Goal: Information Seeking & Learning: Understand process/instructions

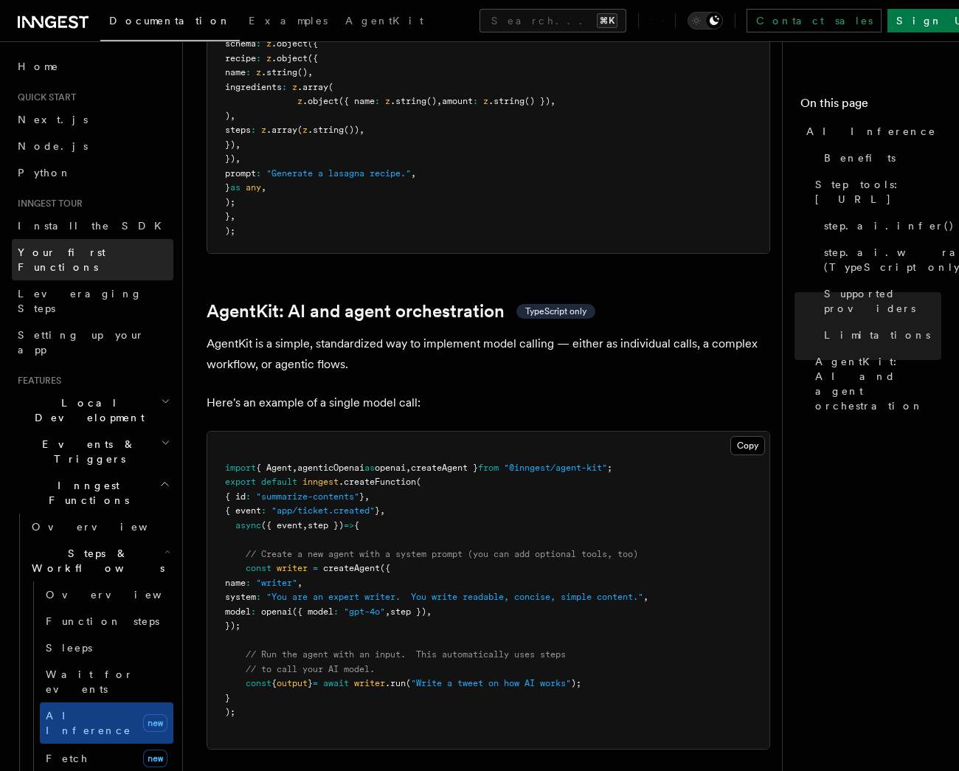
click at [66, 248] on span "Your first Functions" at bounding box center [62, 259] width 88 height 27
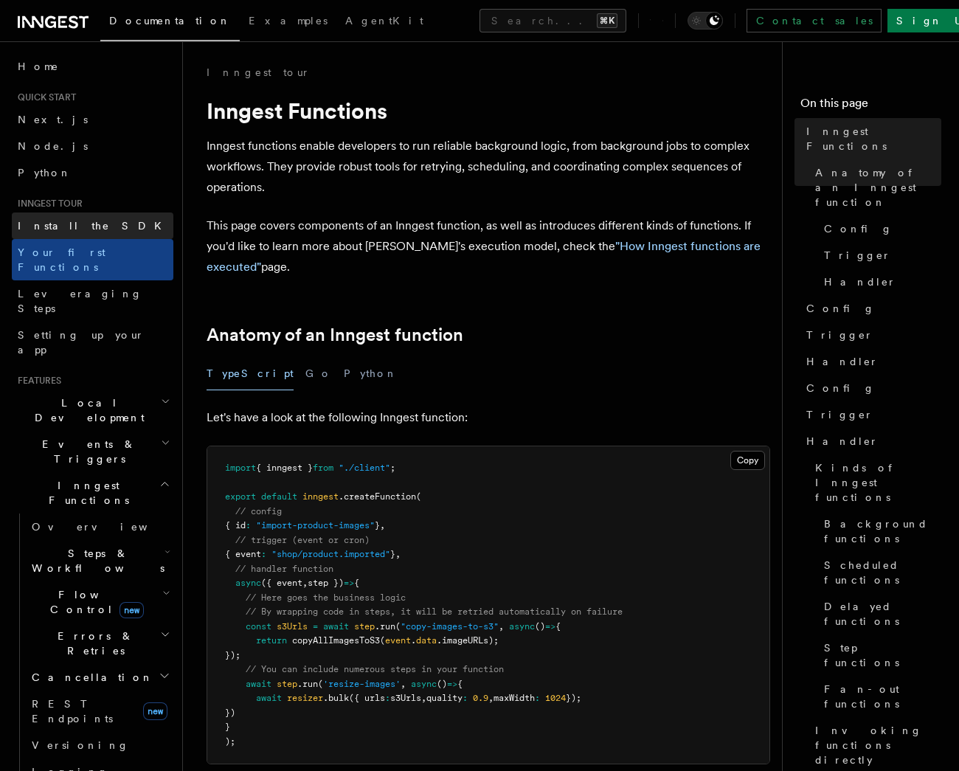
click at [59, 235] on link "Install the SDK" at bounding box center [93, 225] width 162 height 27
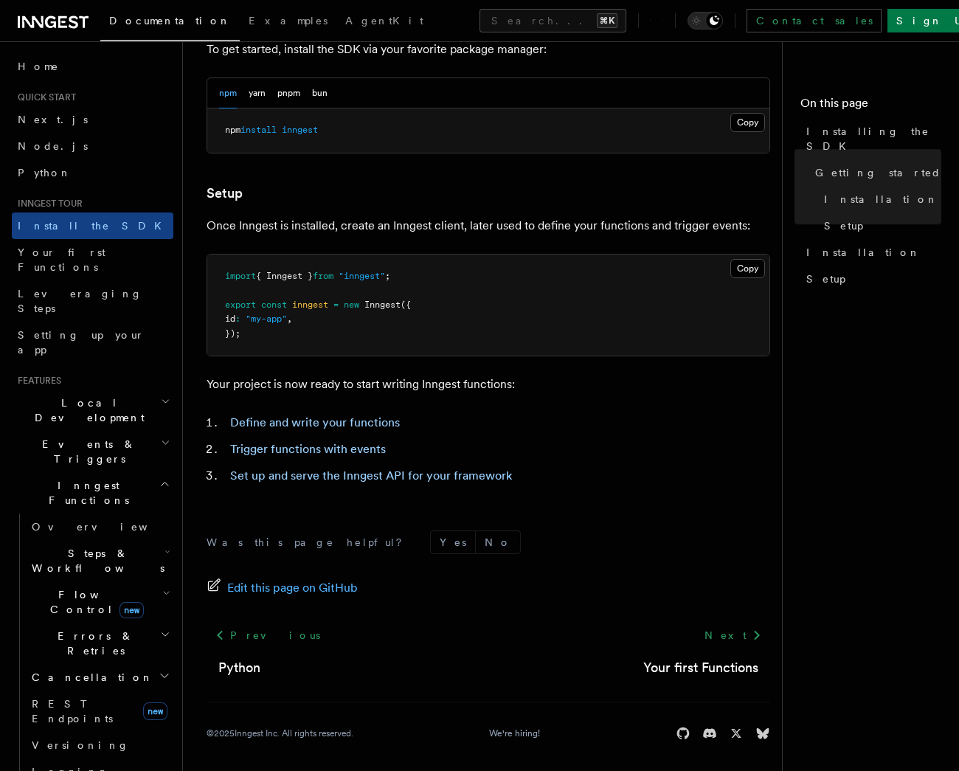
scroll to position [456, 0]
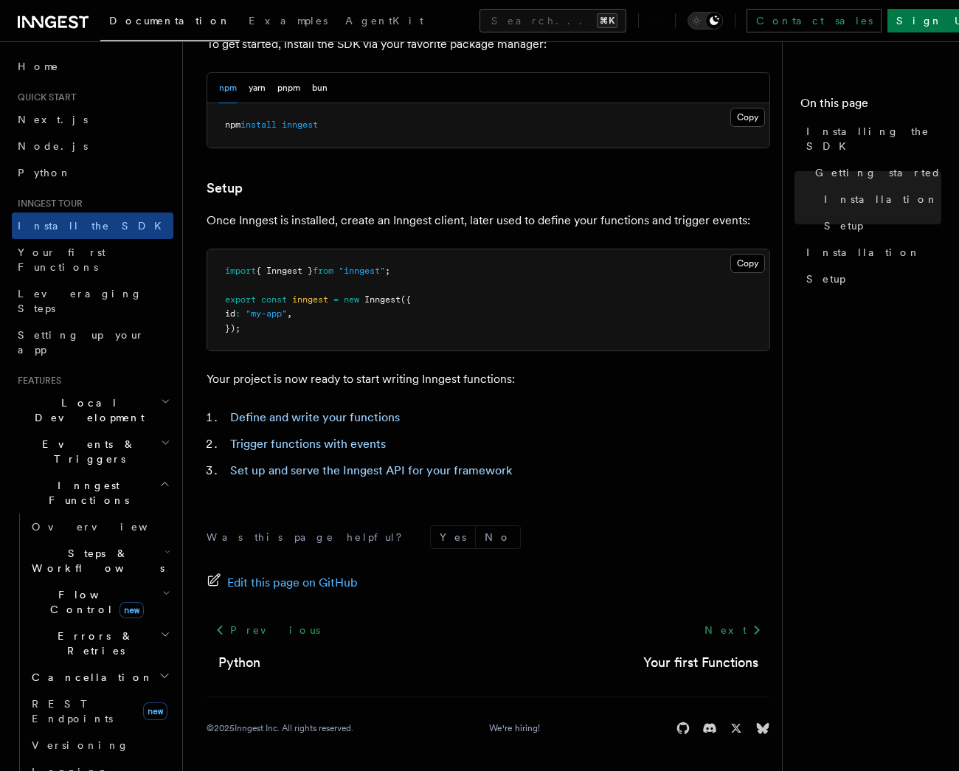
click at [58, 27] on icon at bounding box center [53, 22] width 71 height 18
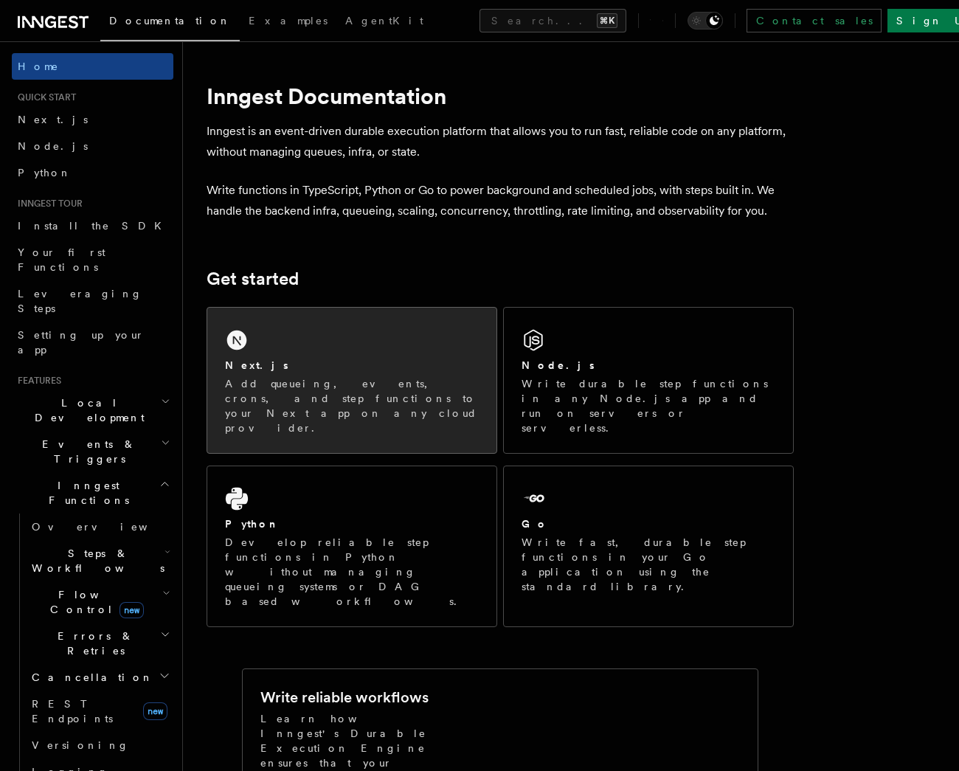
click at [320, 366] on div "Next.js" at bounding box center [352, 365] width 254 height 15
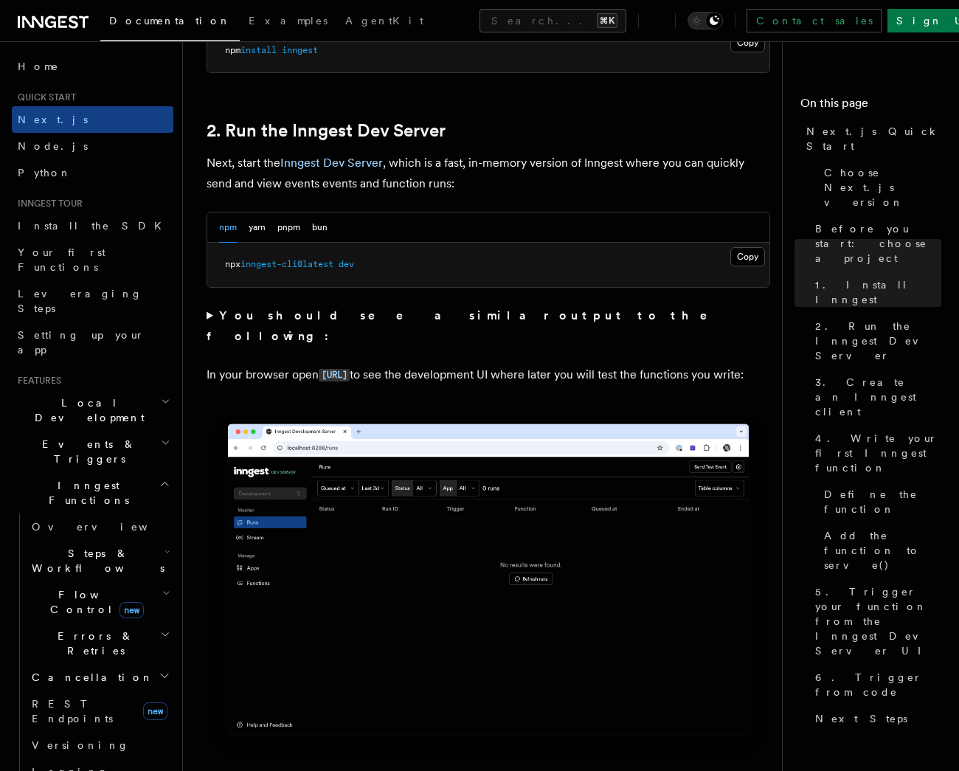
scroll to position [938, 0]
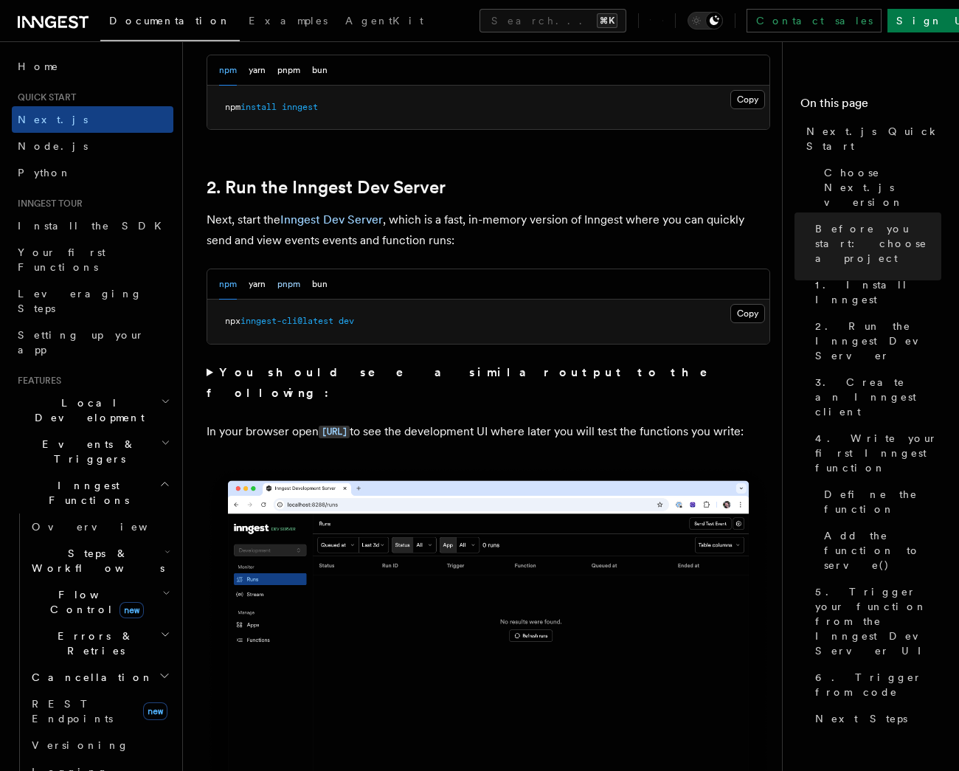
click at [289, 269] on button "pnpm" at bounding box center [288, 284] width 23 height 30
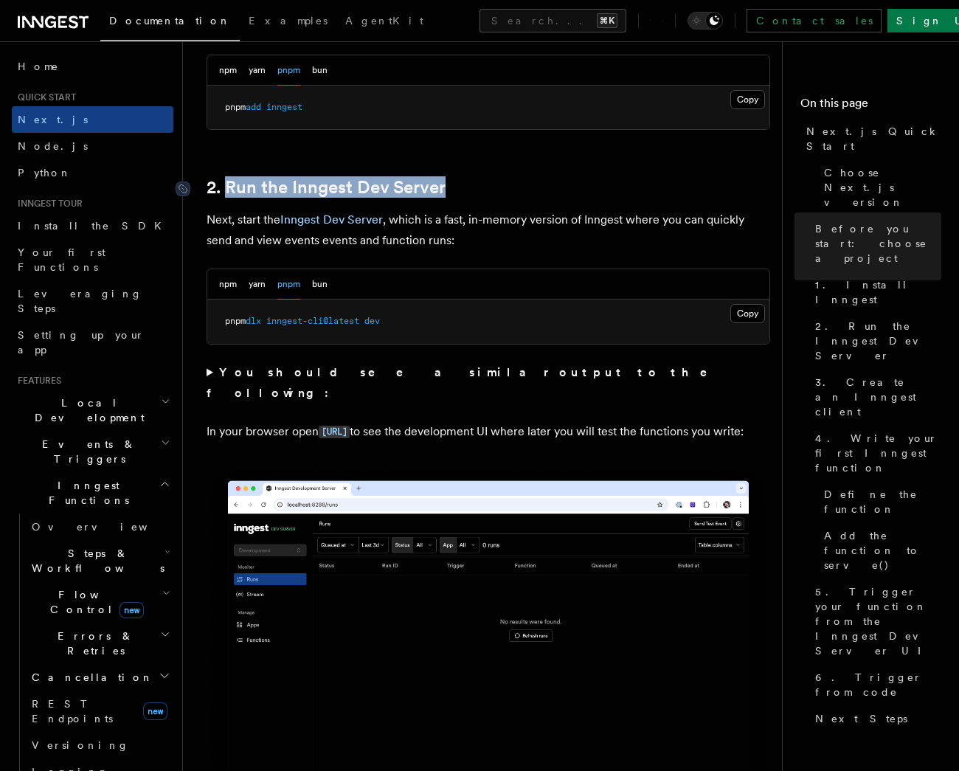
drag, startPoint x: 524, startPoint y: 172, endPoint x: 397, endPoint y: 170, distance: 127.6
click at [229, 177] on h2 "2. Run the Inngest Dev Server" at bounding box center [487, 187] width 563 height 21
copy link "Run the Inngest Dev Server"
